Goal: Information Seeking & Learning: Check status

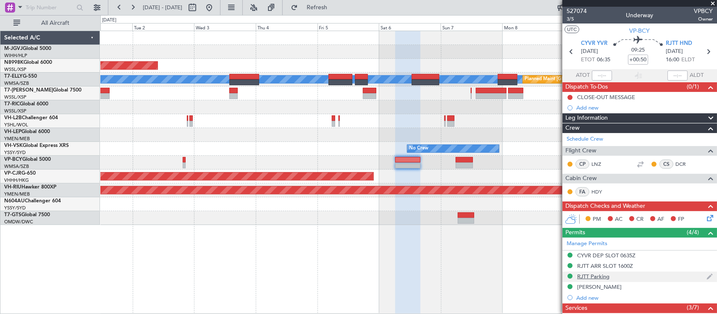
scroll to position [226, 0]
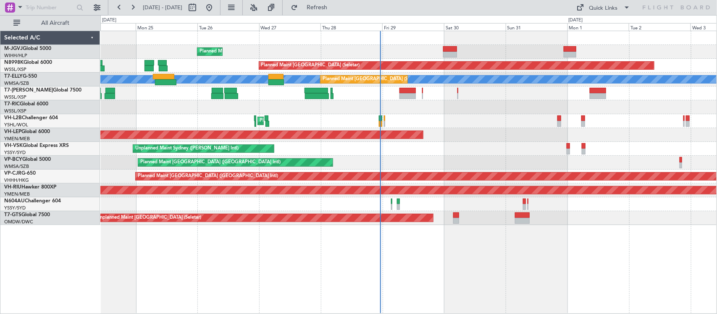
click at [448, 160] on div "Planned Maint [GEOGRAPHIC_DATA] ([GEOGRAPHIC_DATA] Intl) [PERSON_NAME] (Sultan …" at bounding box center [408, 163] width 616 height 14
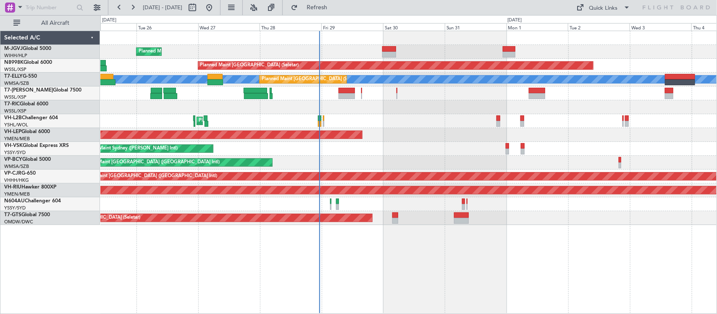
click at [381, 148] on div "Planned Maint [GEOGRAPHIC_DATA] (Halim Intl) Planned Maint [GEOGRAPHIC_DATA] (S…" at bounding box center [408, 128] width 616 height 194
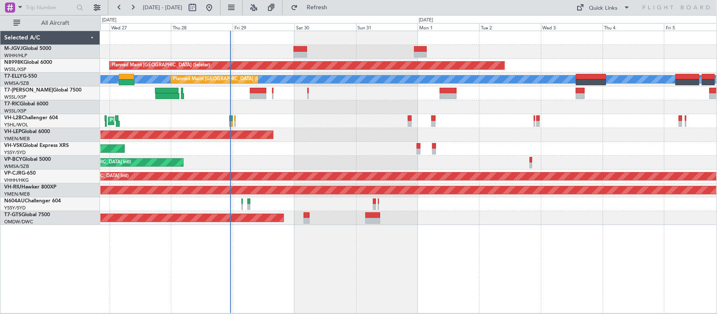
click at [328, 122] on div "Planned Maint [GEOGRAPHIC_DATA] (Halim Intl) Planned Maint [GEOGRAPHIC_DATA] (S…" at bounding box center [408, 128] width 616 height 194
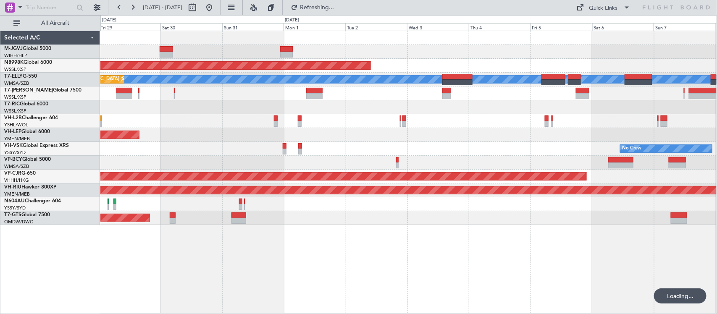
click at [314, 131] on div "Planned Maint [GEOGRAPHIC_DATA] (Seletar) [PERSON_NAME] Planned Maint [GEOGRAPH…" at bounding box center [408, 128] width 616 height 194
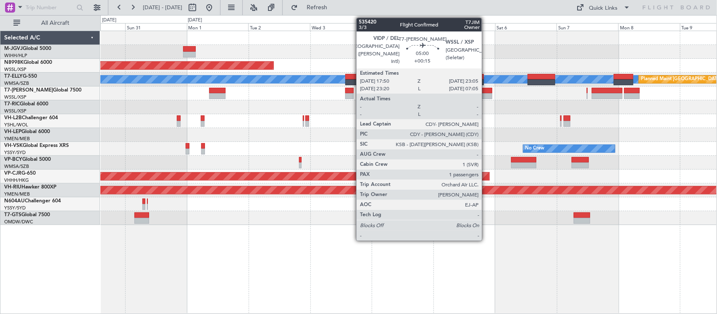
click at [486, 96] on div at bounding box center [486, 96] width 14 height 6
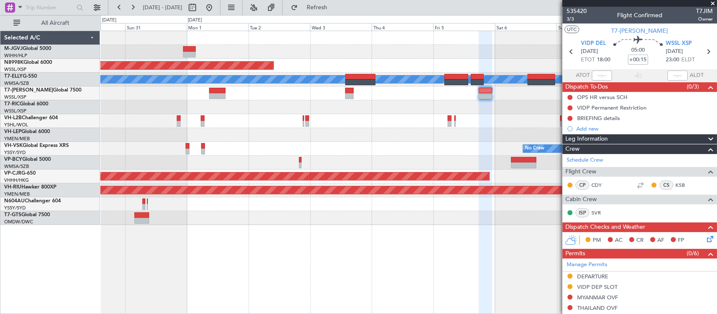
click at [714, 3] on span at bounding box center [712, 4] width 8 height 8
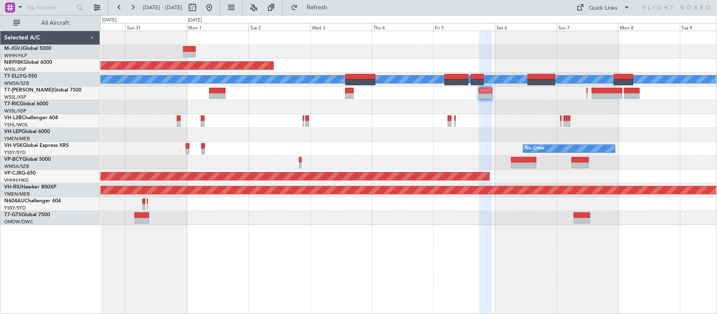
type input "0"
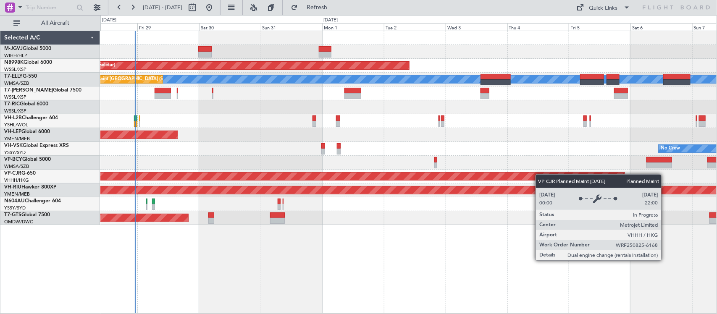
click at [545, 176] on div "Planned Maint [GEOGRAPHIC_DATA] (Halim Intl) Planned Maint [GEOGRAPHIC_DATA] (S…" at bounding box center [408, 128] width 616 height 194
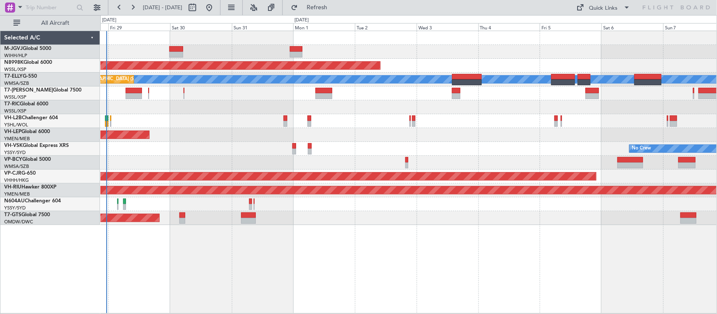
click at [435, 125] on div "Planned Maint [GEOGRAPHIC_DATA] (Halim Intl) Planned Maint [GEOGRAPHIC_DATA] (S…" at bounding box center [408, 128] width 616 height 194
